Goal: Information Seeking & Learning: Learn about a topic

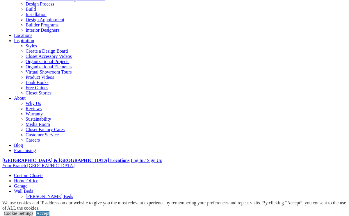
scroll to position [66, 0]
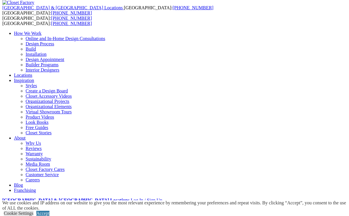
scroll to position [25, 0]
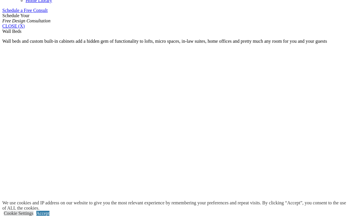
scroll to position [381, 0]
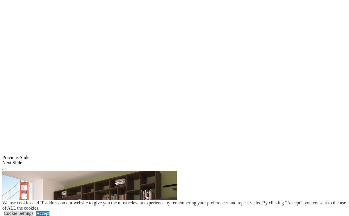
scroll to position [439, 0]
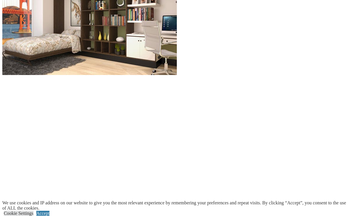
scroll to position [677, 0]
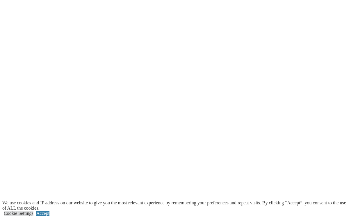
scroll to position [778, 0]
